Goal: Find specific page/section: Find specific page/section

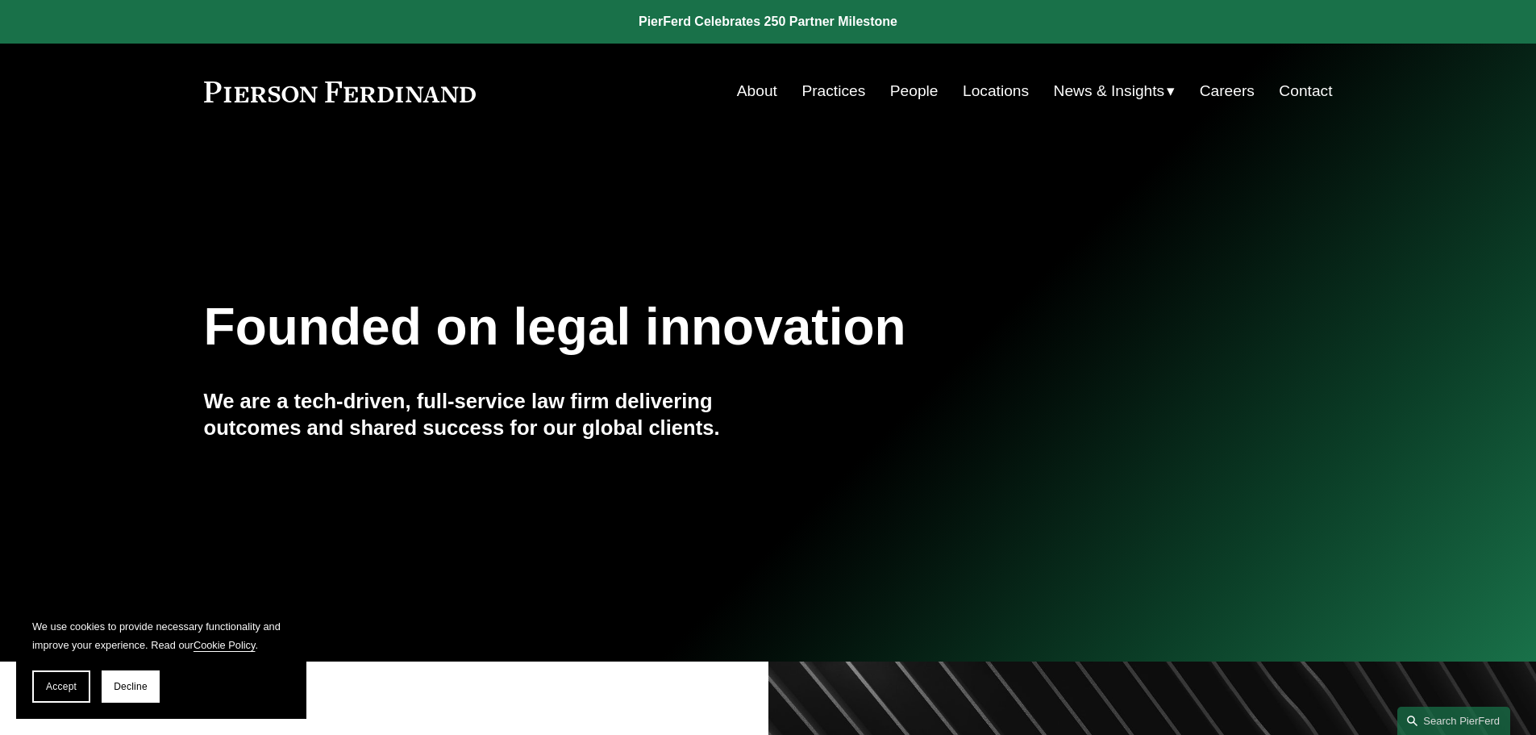
click at [893, 94] on link "People" at bounding box center [914, 91] width 48 height 31
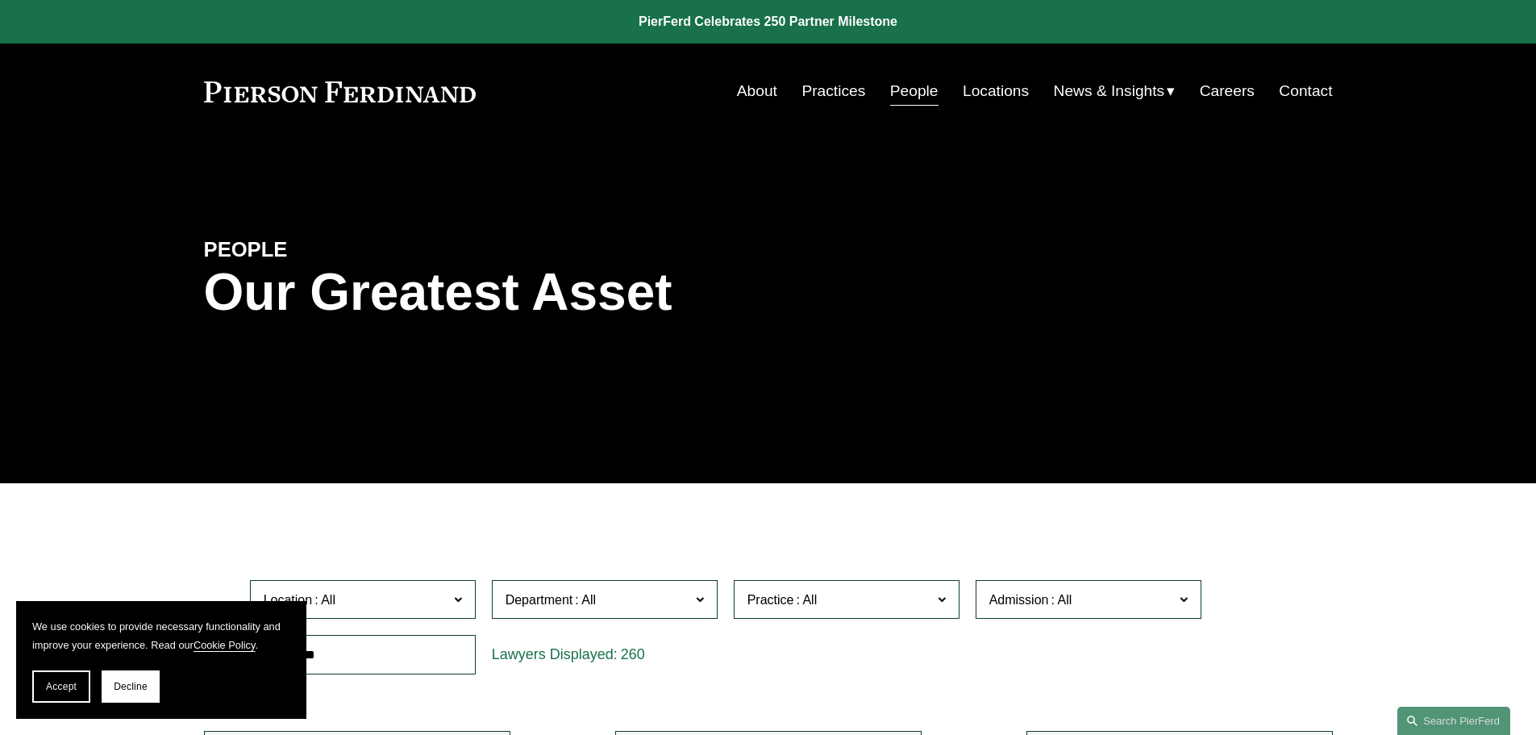
scroll to position [323, 0]
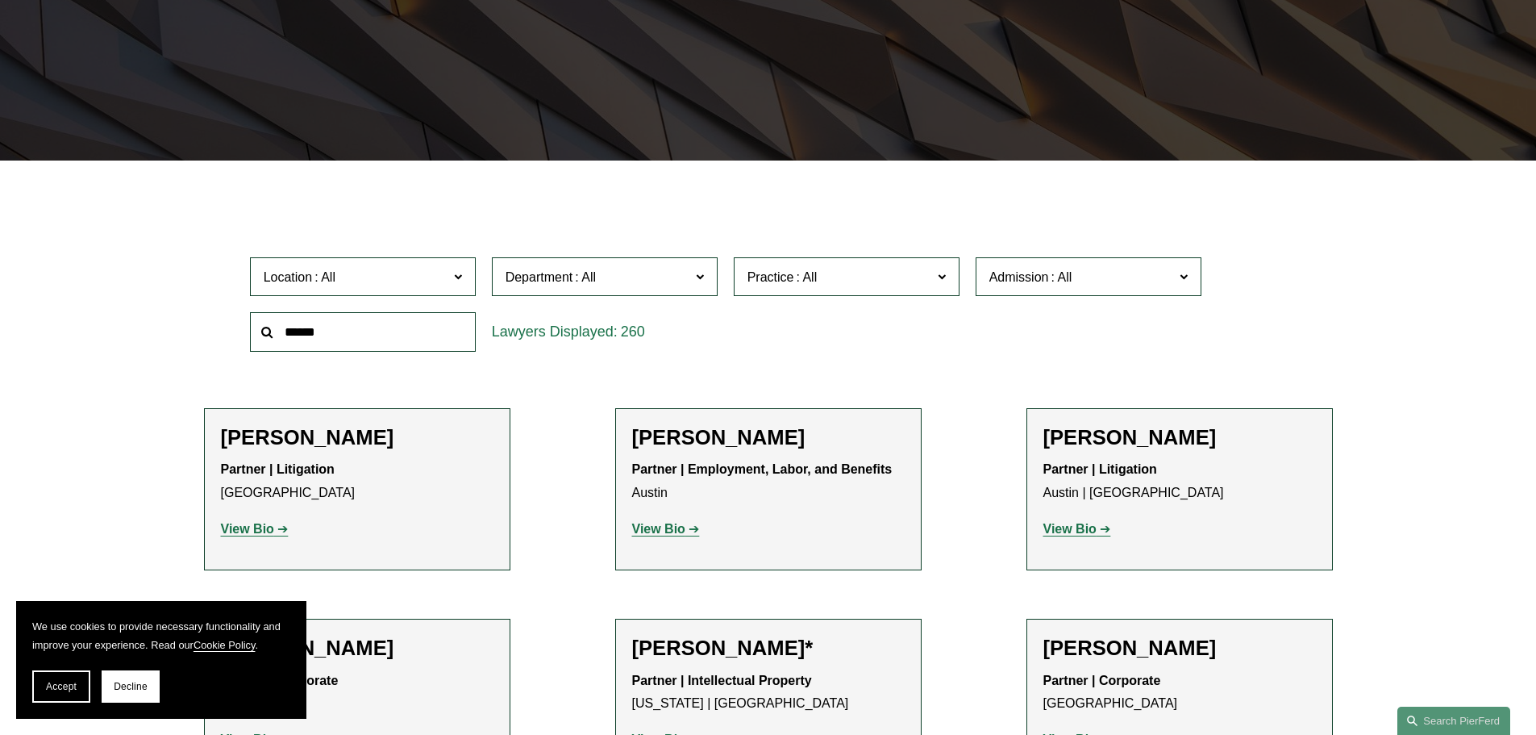
click at [393, 273] on span "Location" at bounding box center [356, 277] width 185 height 22
click at [0, 0] on link "[GEOGRAPHIC_DATA]" at bounding box center [0, 0] width 0 height 0
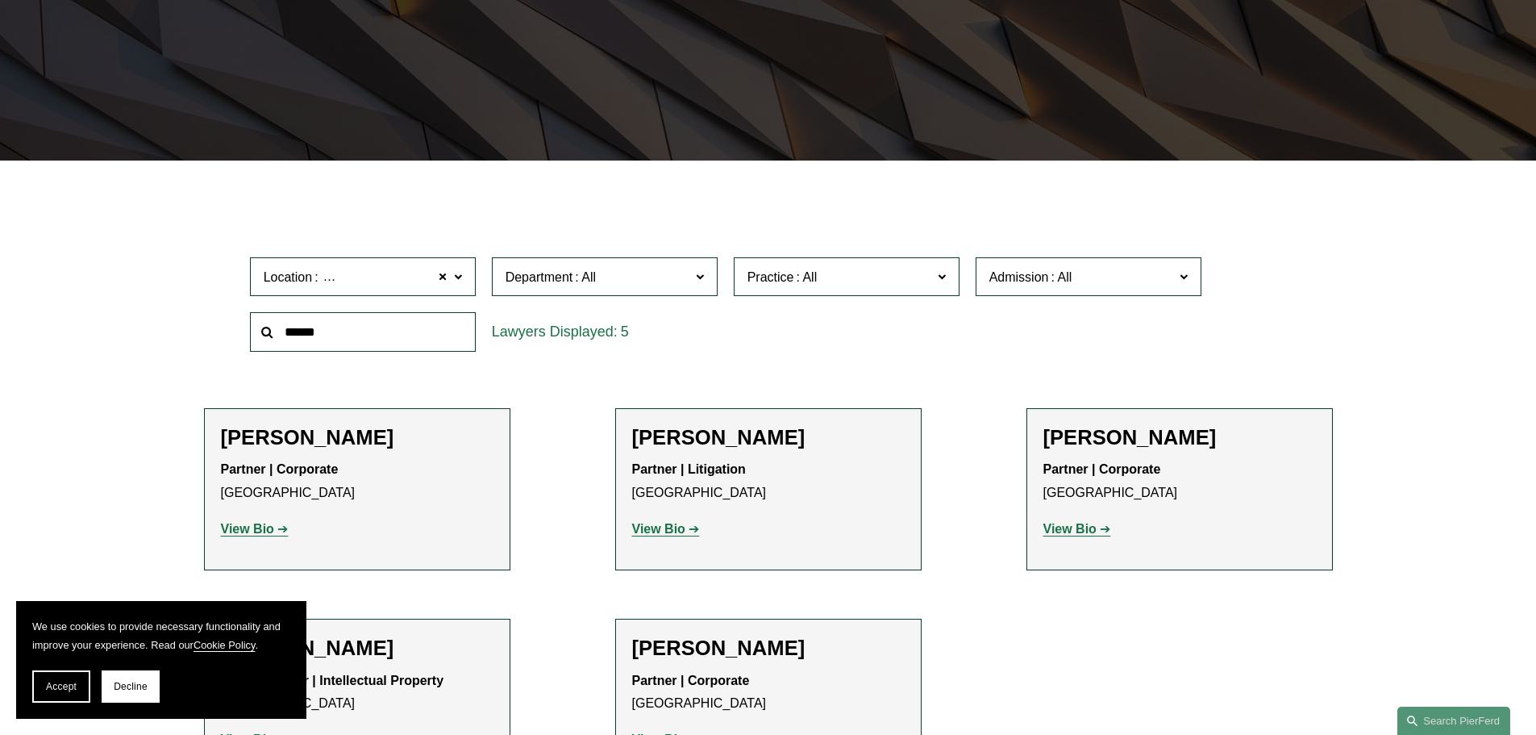
scroll to position [484, 0]
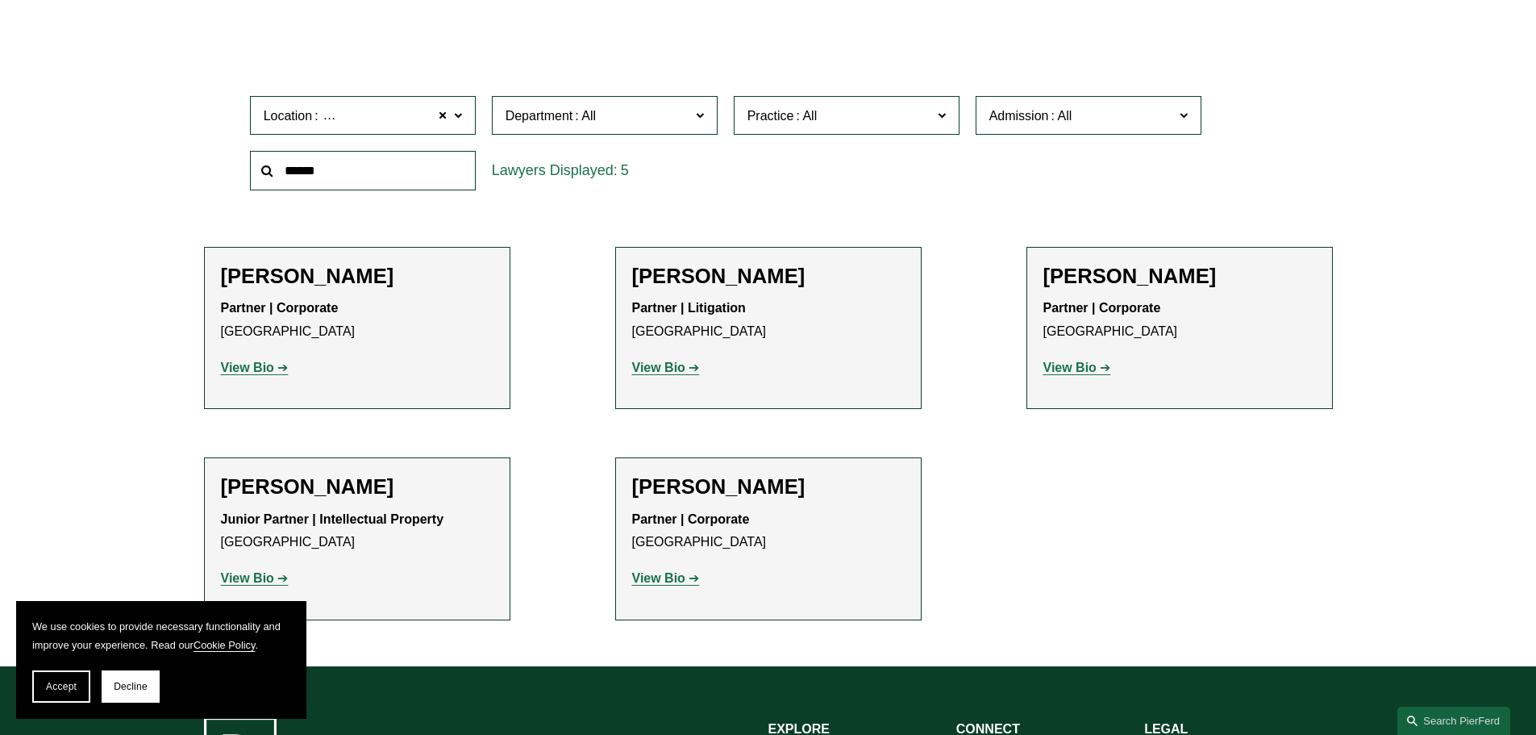
click at [1085, 373] on strong "View Bio" at bounding box center [1069, 367] width 53 height 14
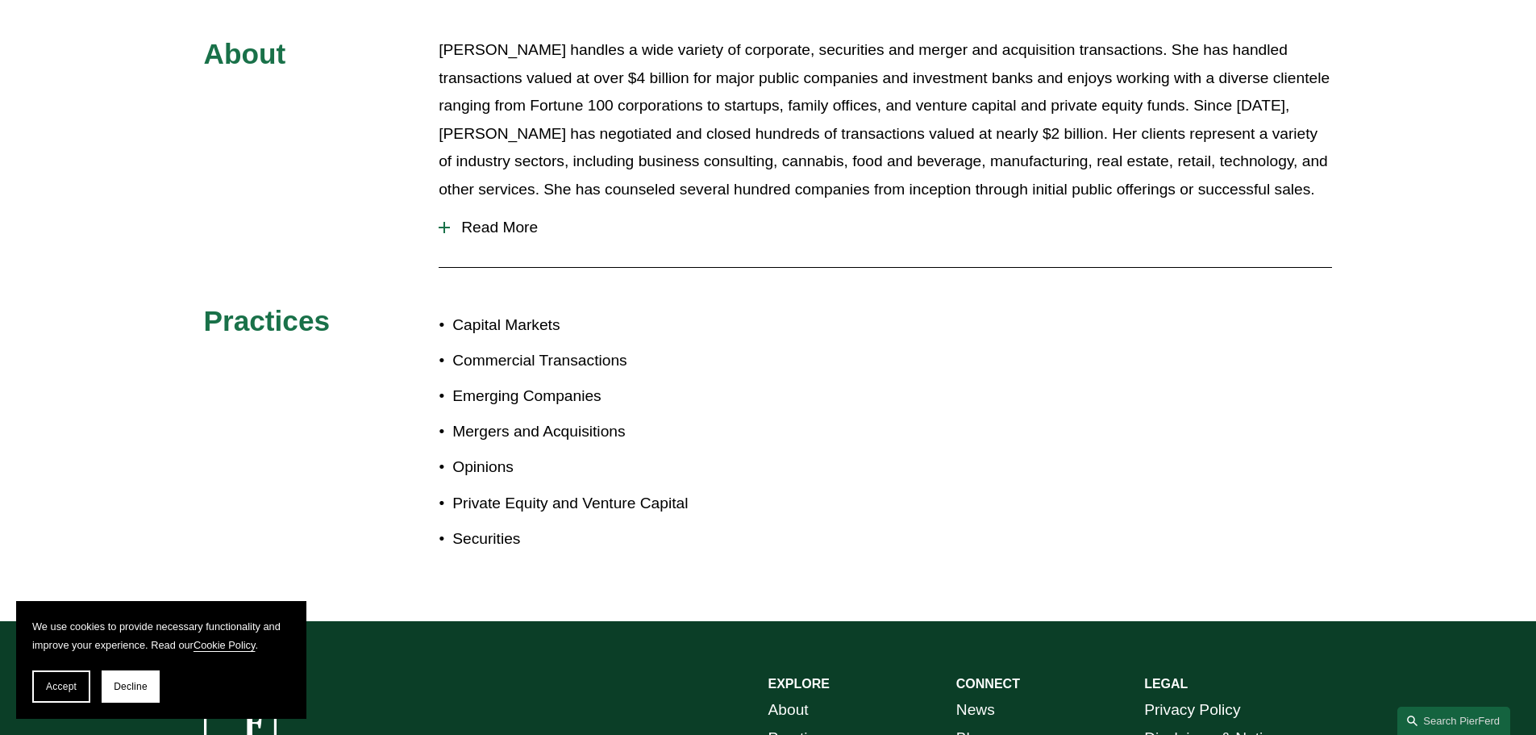
scroll to position [806, 0]
click at [468, 219] on span "Read More" at bounding box center [891, 228] width 882 height 18
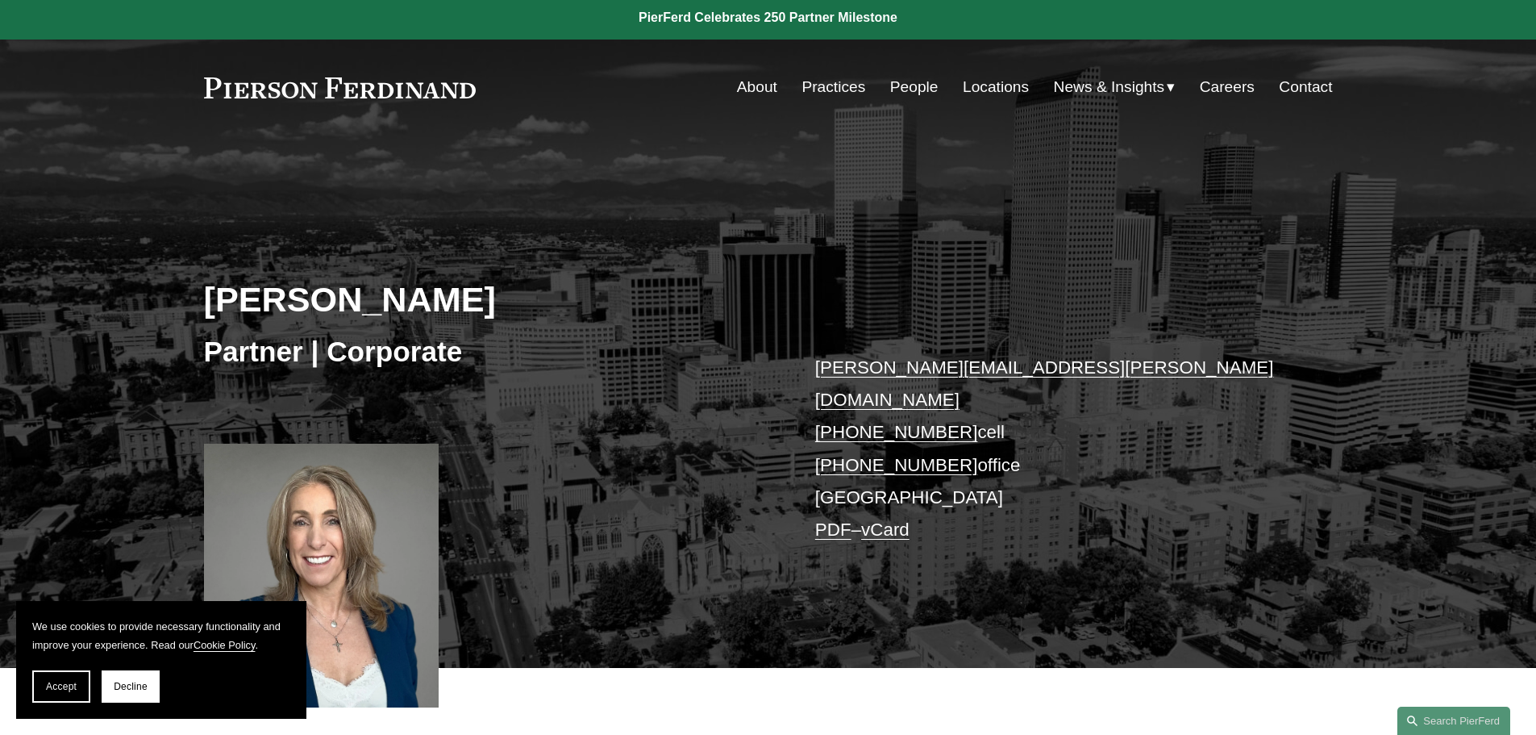
scroll to position [0, 0]
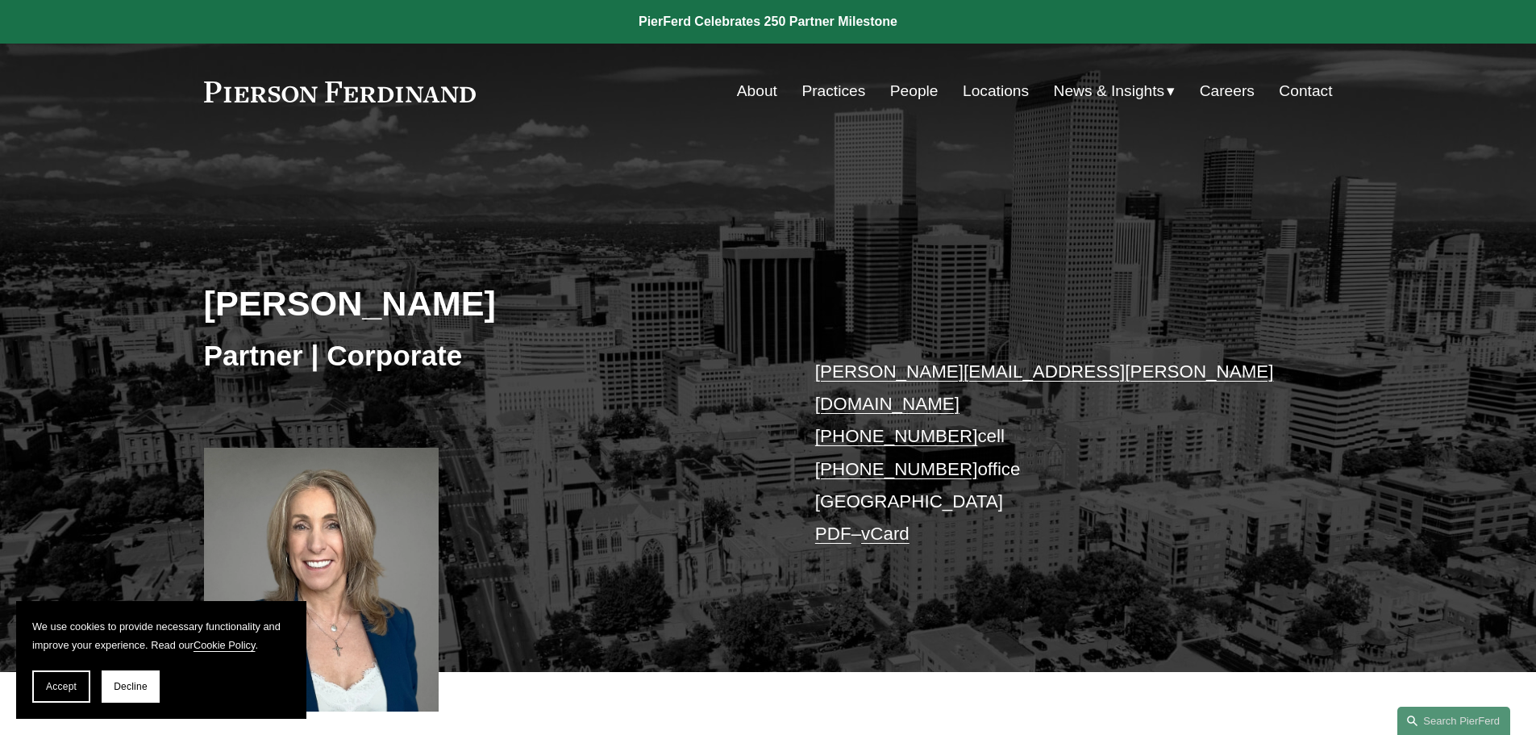
click at [1005, 90] on link "Locations" at bounding box center [996, 91] width 66 height 31
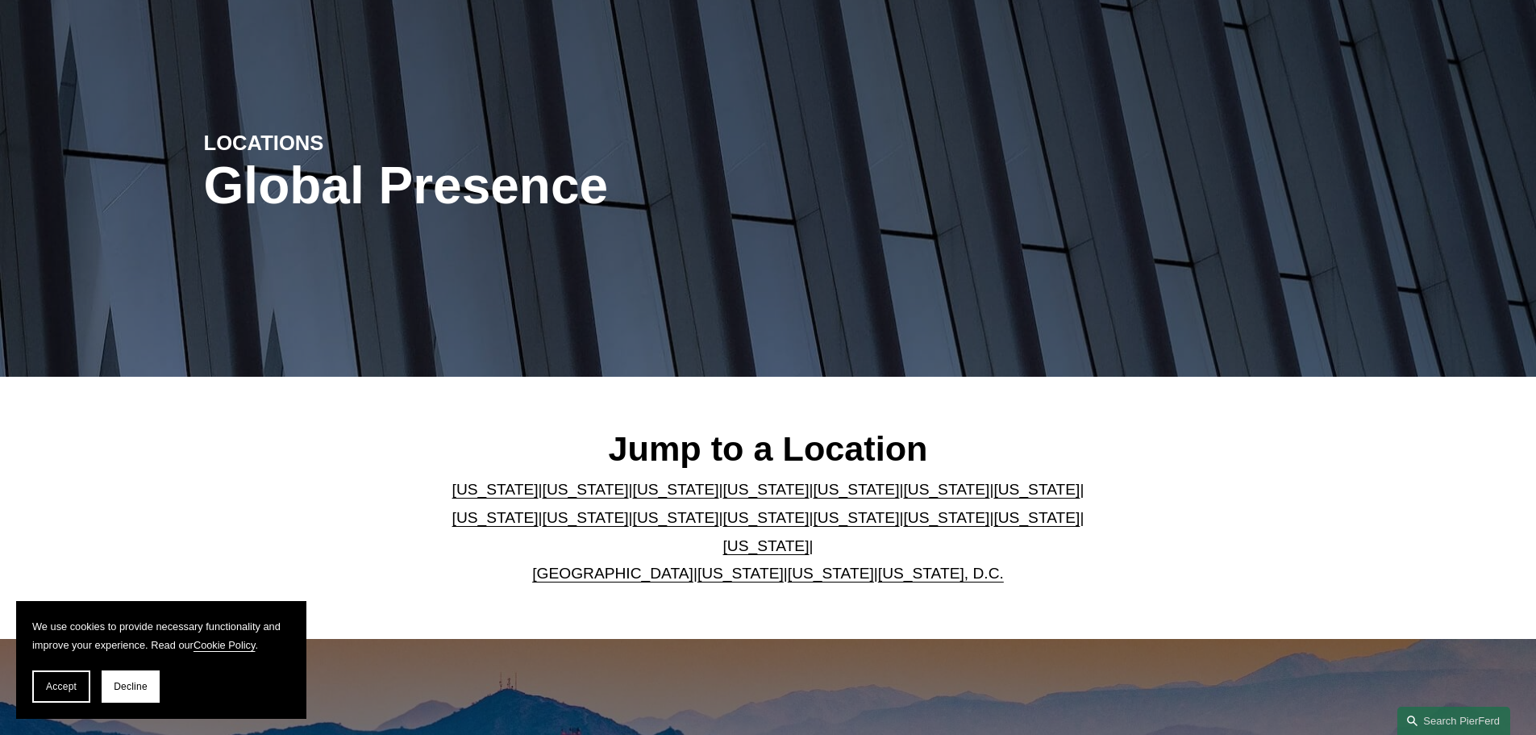
scroll to position [161, 0]
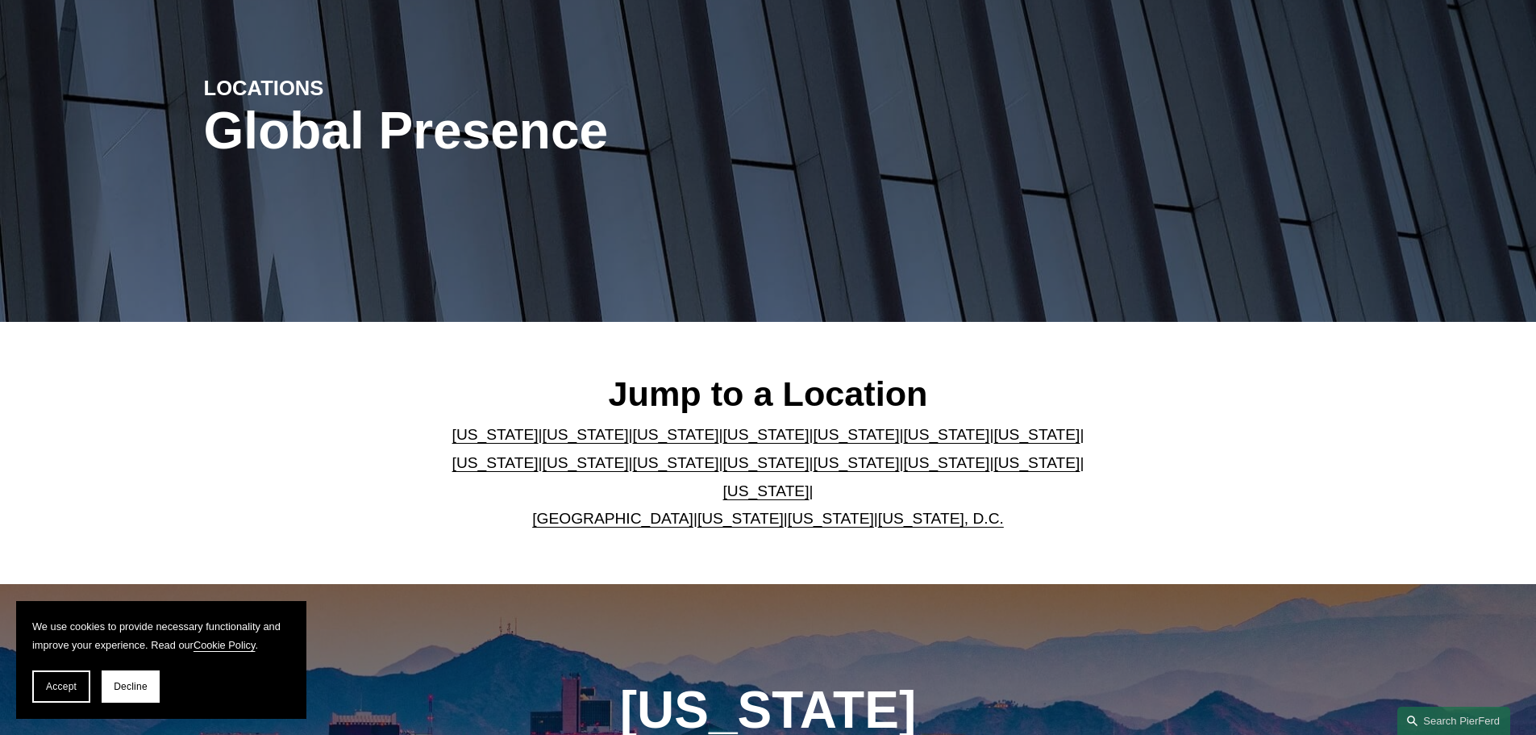
click at [644, 443] on link "[US_STATE]" at bounding box center [676, 434] width 86 height 17
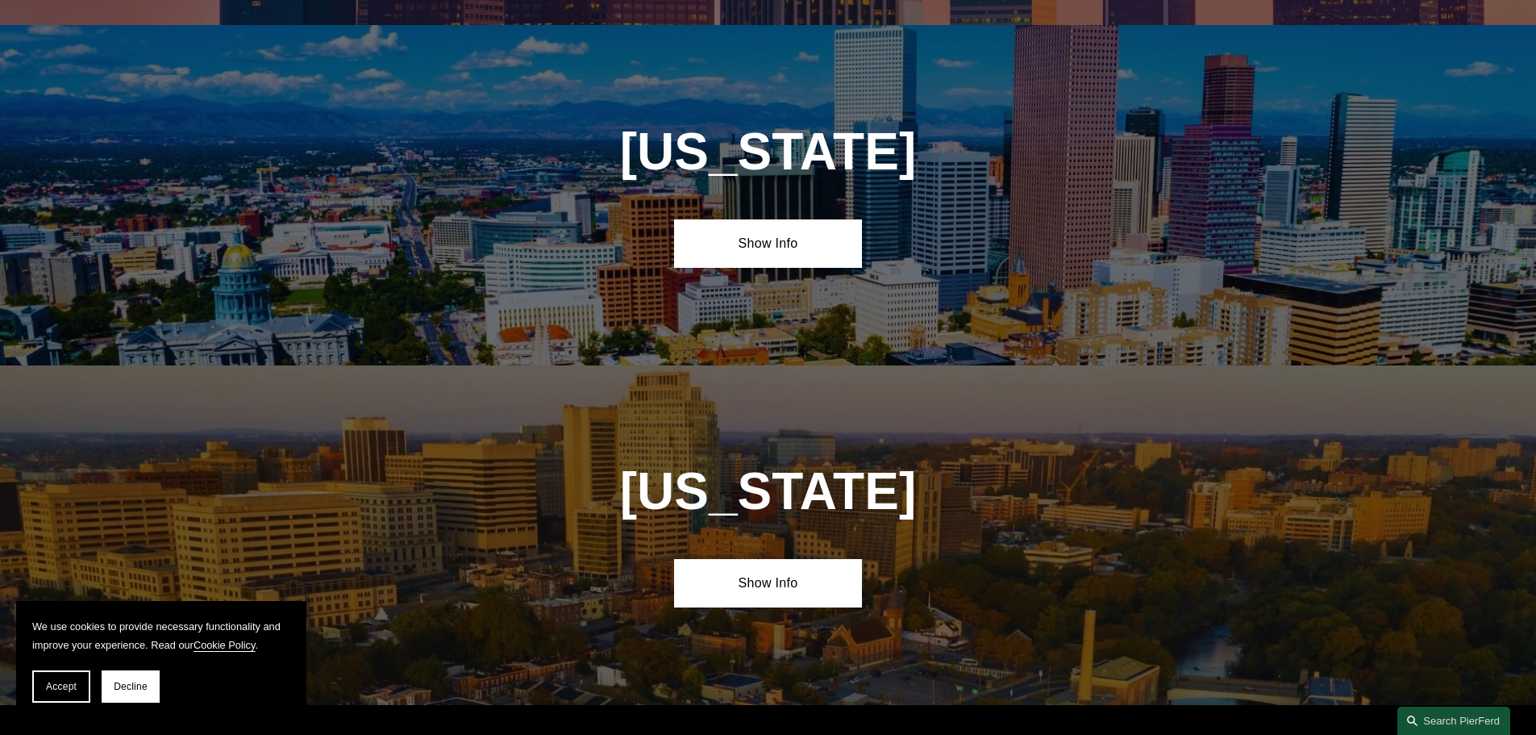
scroll to position [1411, 0]
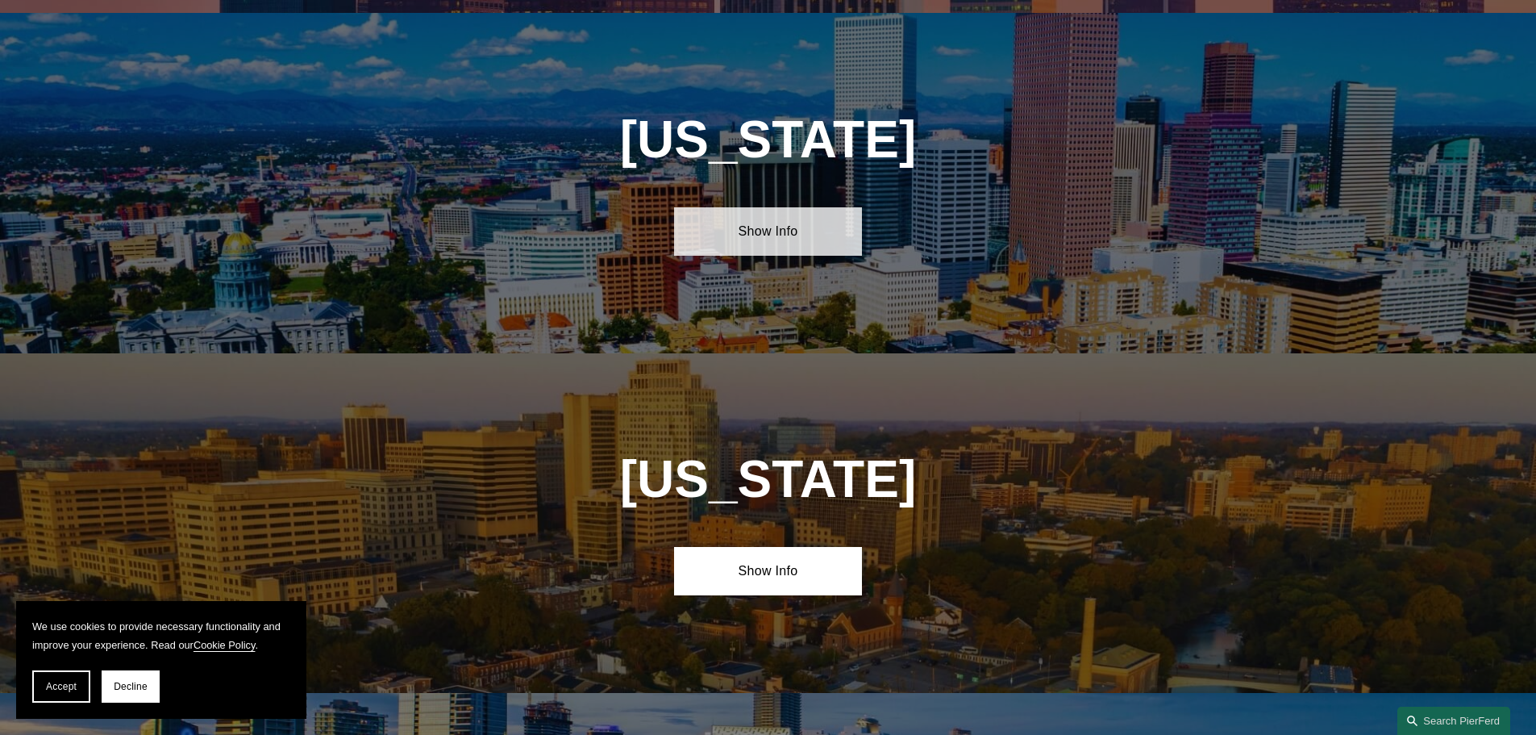
click at [737, 214] on link "Show Info" at bounding box center [768, 231] width 188 height 48
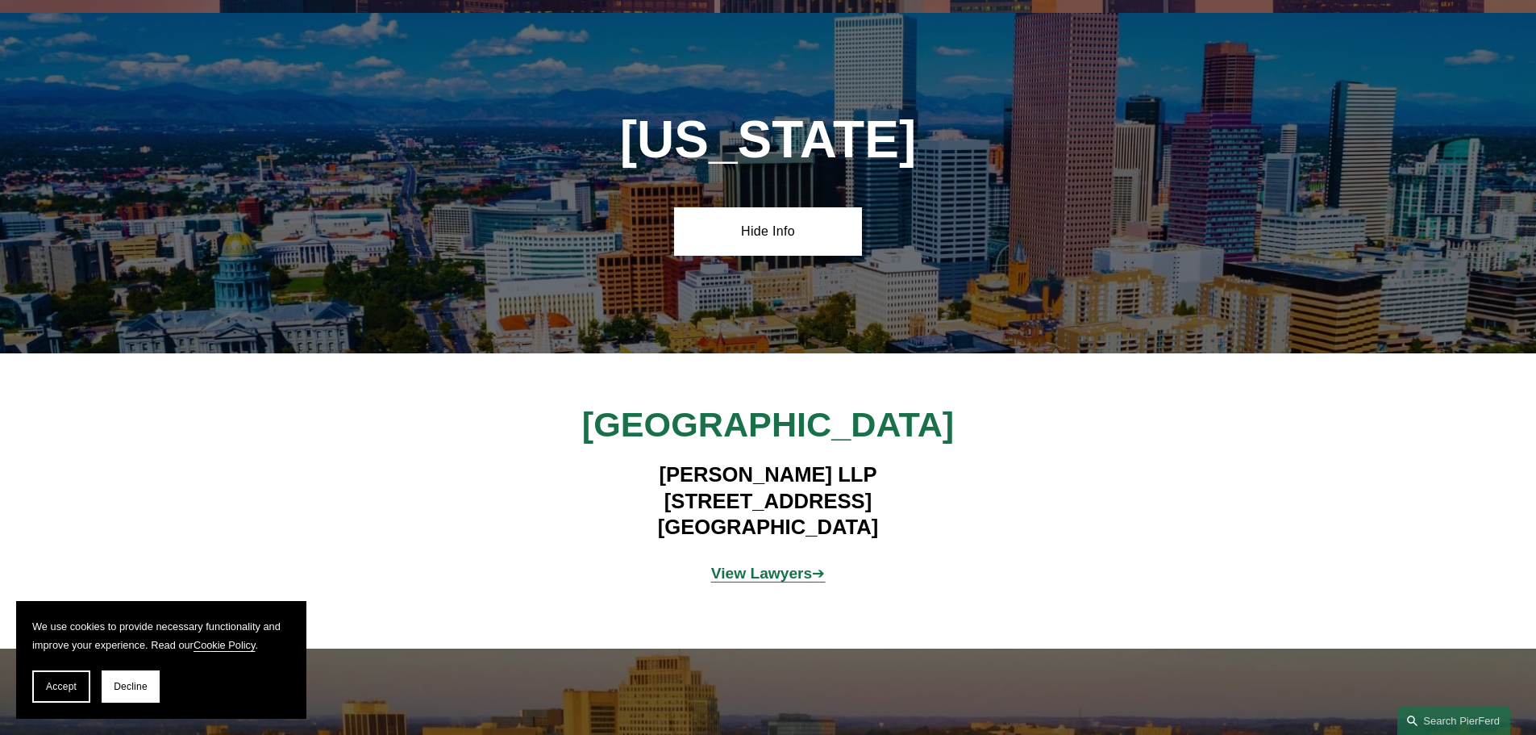
click at [726, 564] on strong "View Lawyers" at bounding box center [762, 572] width 102 height 17
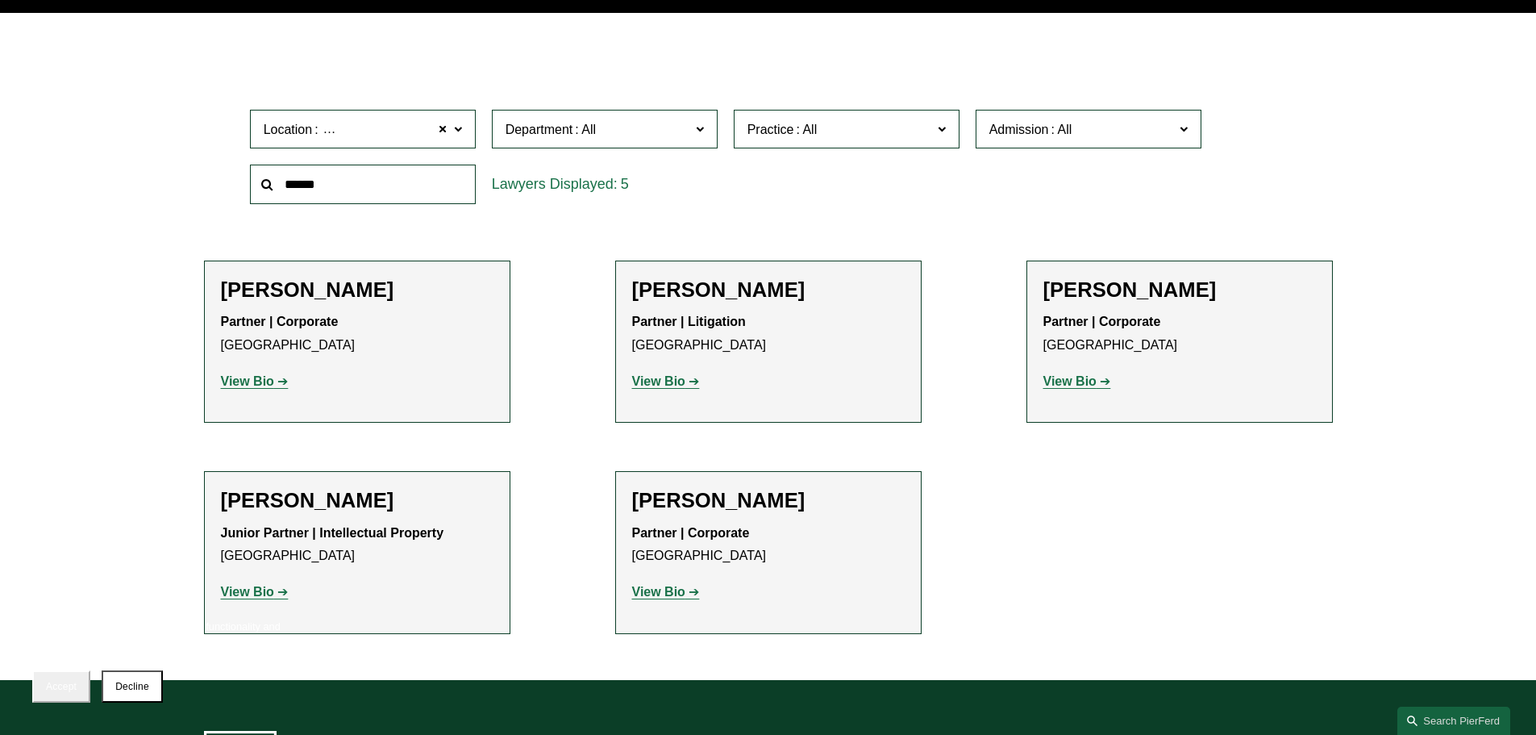
scroll to position [645, 0]
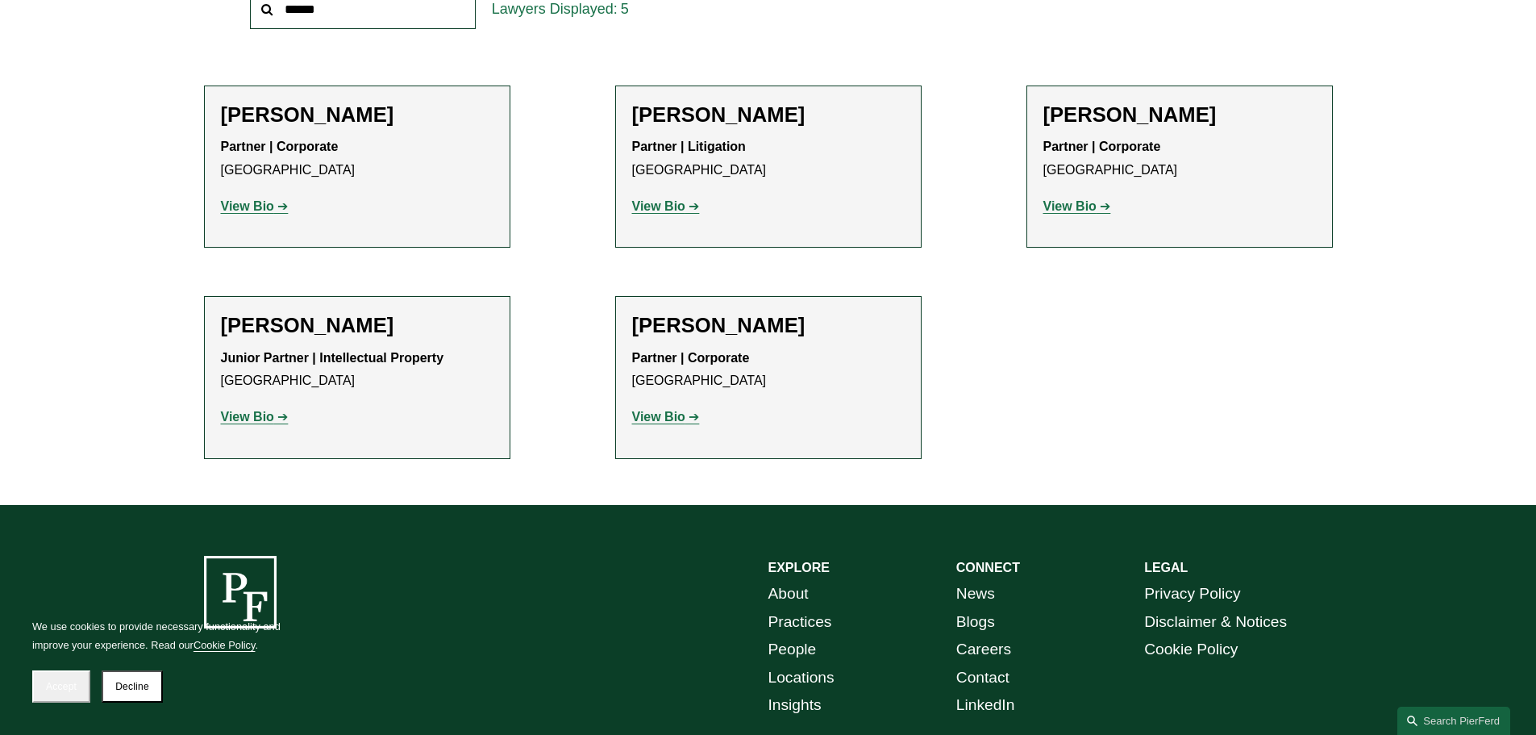
click at [641, 418] on strong "View Bio" at bounding box center [658, 417] width 53 height 14
click at [284, 213] on link "View Bio" at bounding box center [255, 206] width 68 height 14
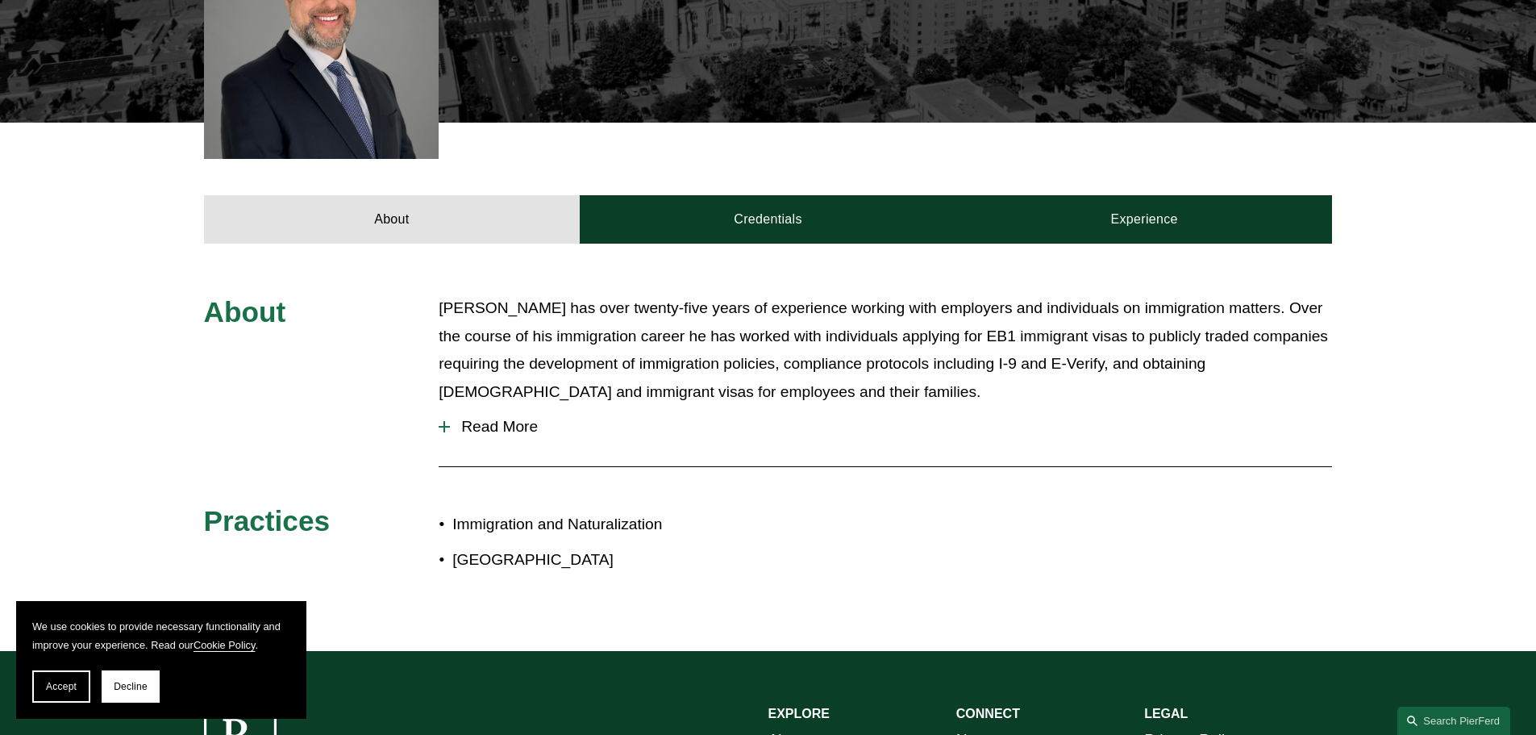
scroll to position [645, 0]
